Goal: Transaction & Acquisition: Download file/media

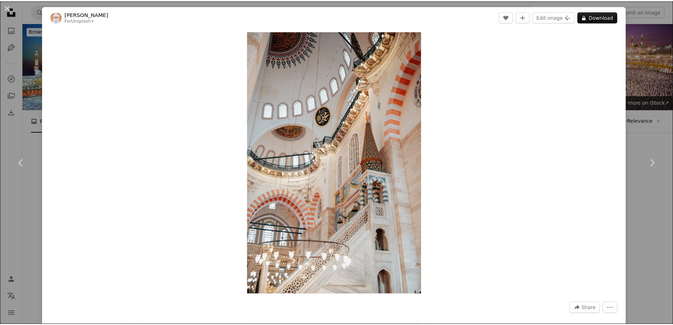
scroll to position [671, 0]
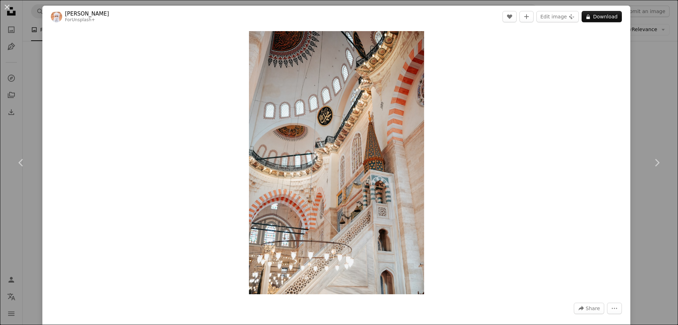
click at [654, 73] on div "An X shape Chevron left Chevron right Ahmed For Unsplash+ A heart A plus sign E…" at bounding box center [339, 162] width 678 height 325
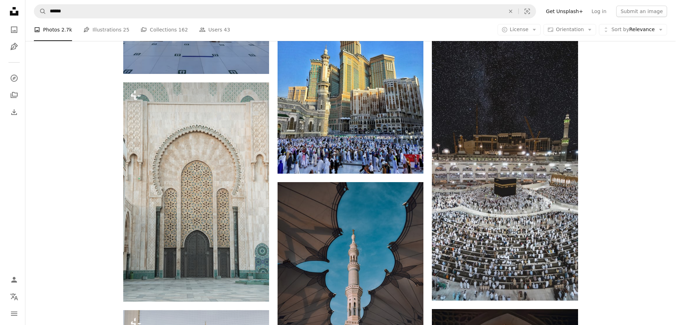
scroll to position [848, 0]
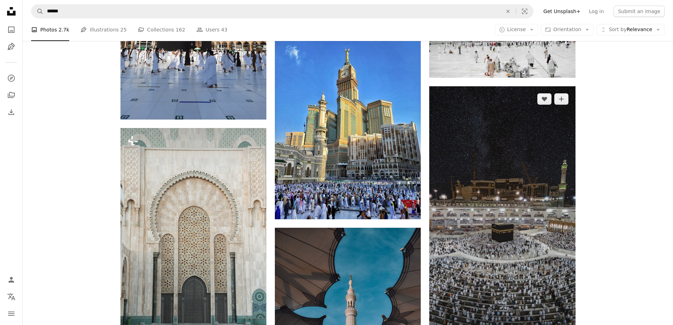
click at [523, 160] on img at bounding box center [502, 216] width 146 height 260
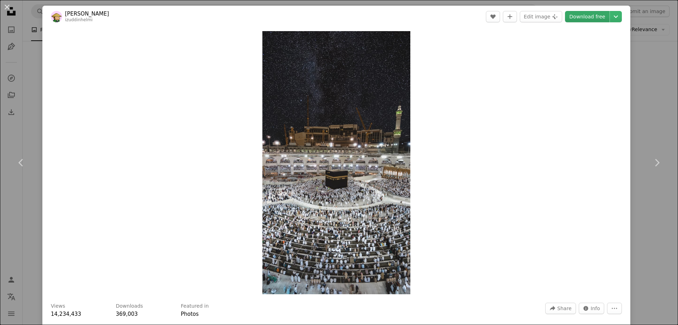
click at [589, 17] on link "Download free" at bounding box center [587, 16] width 44 height 11
